Goal: Information Seeking & Learning: Learn about a topic

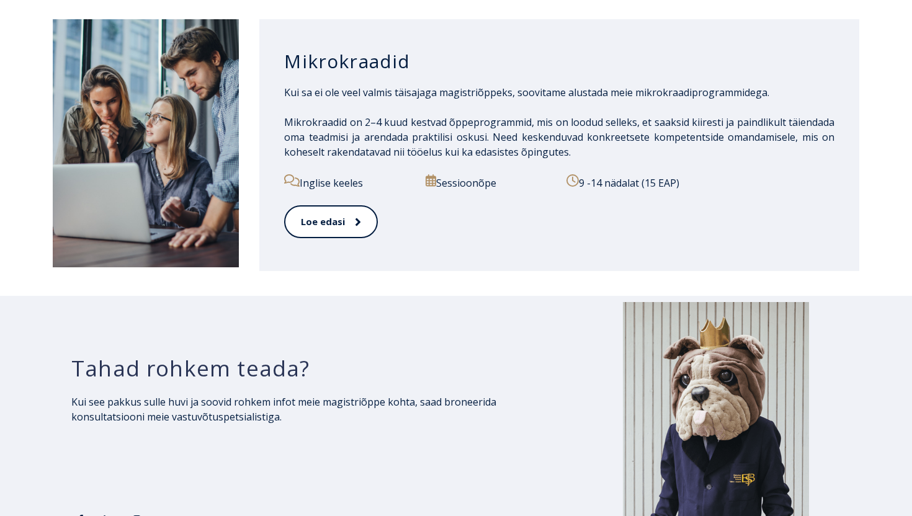
scroll to position [1986, 0]
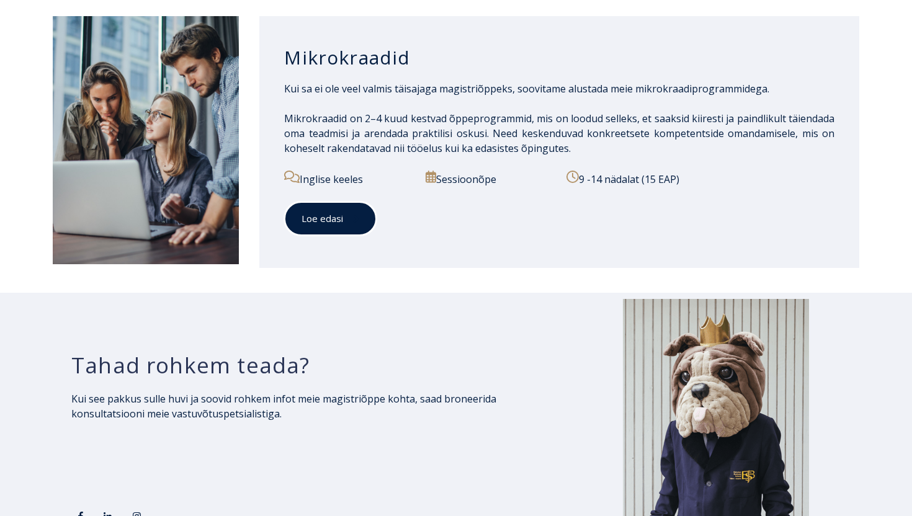
click at [334, 207] on link "Loe edasi" at bounding box center [330, 219] width 92 height 34
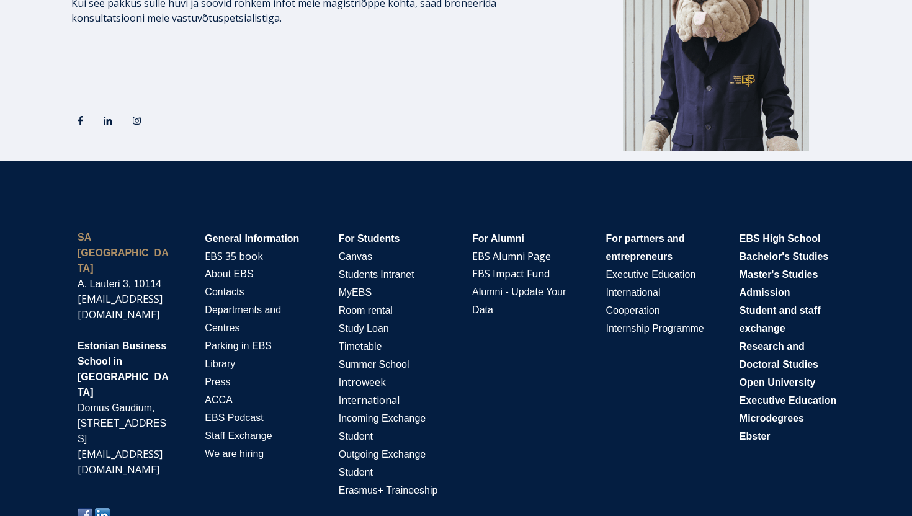
scroll to position [2383, 0]
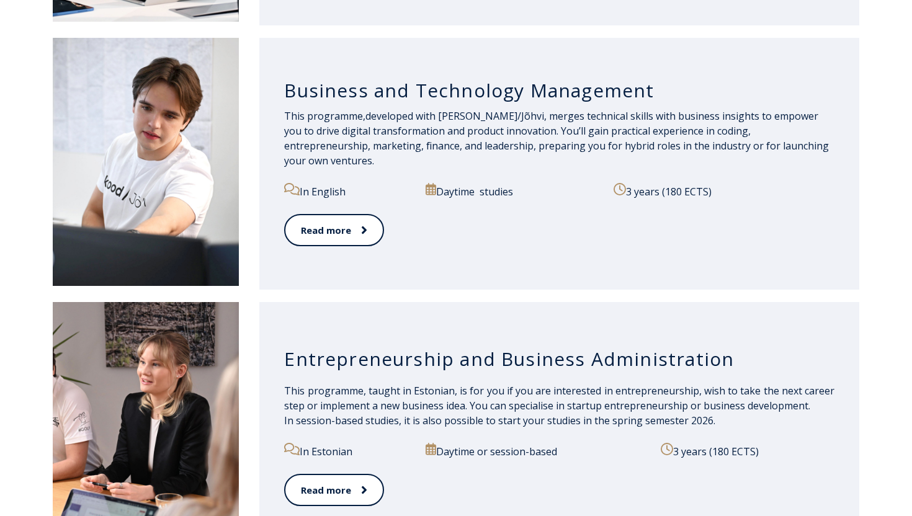
scroll to position [1176, 0]
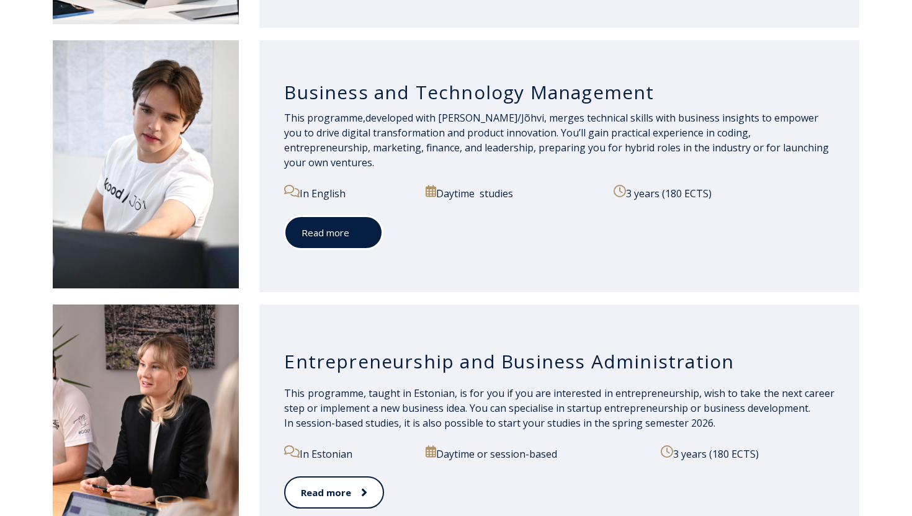
click at [326, 229] on link "Read more" at bounding box center [333, 233] width 99 height 34
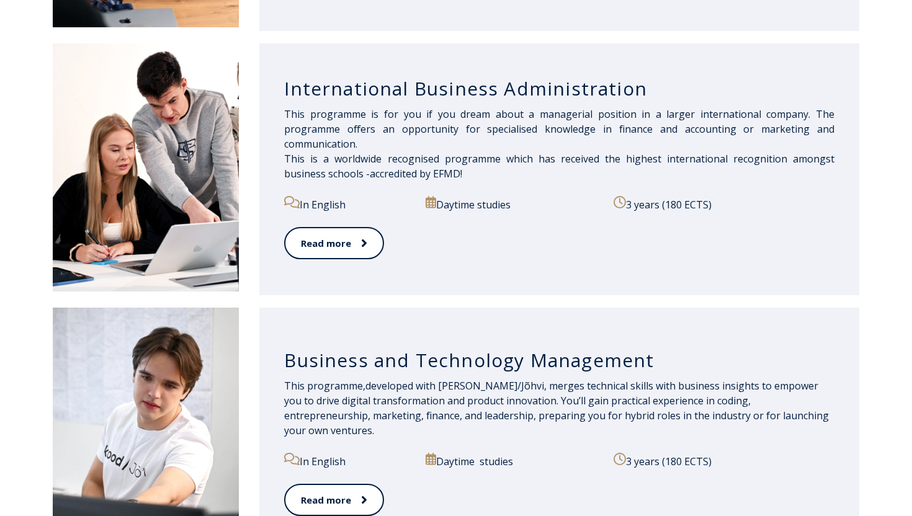
scroll to position [839, 0]
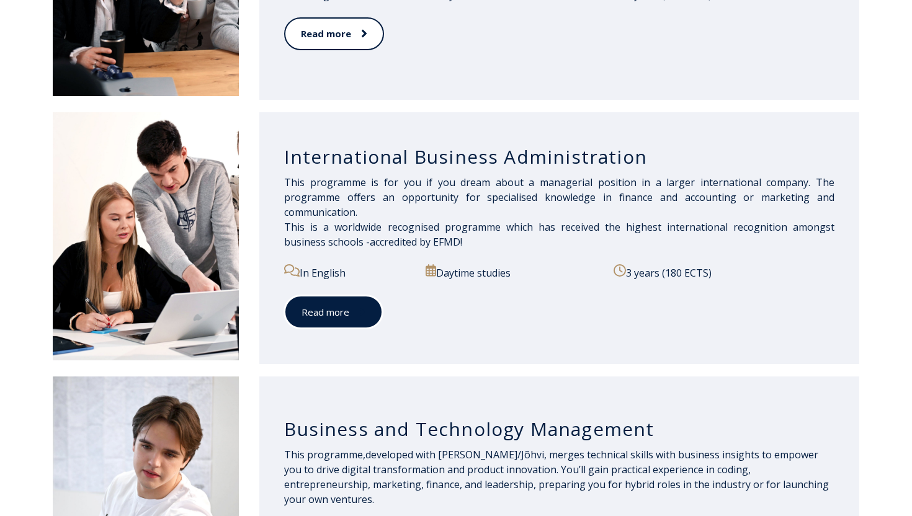
click at [344, 305] on link "Read more" at bounding box center [333, 312] width 99 height 34
